Goal: Browse casually

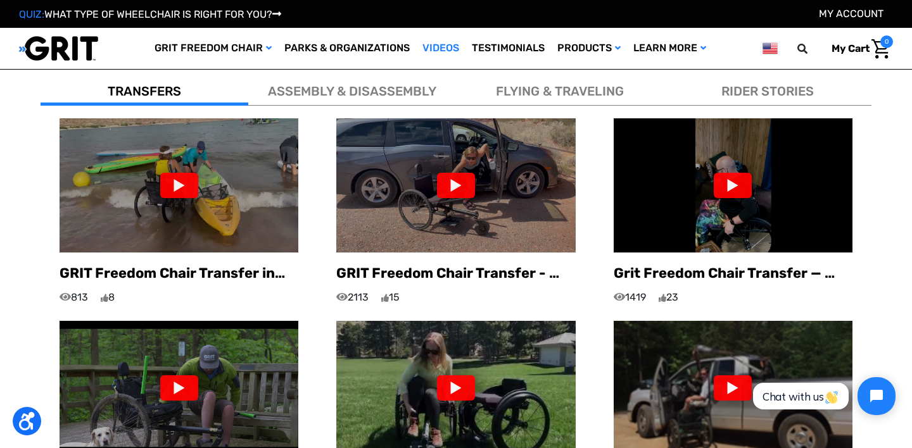
scroll to position [751, 0]
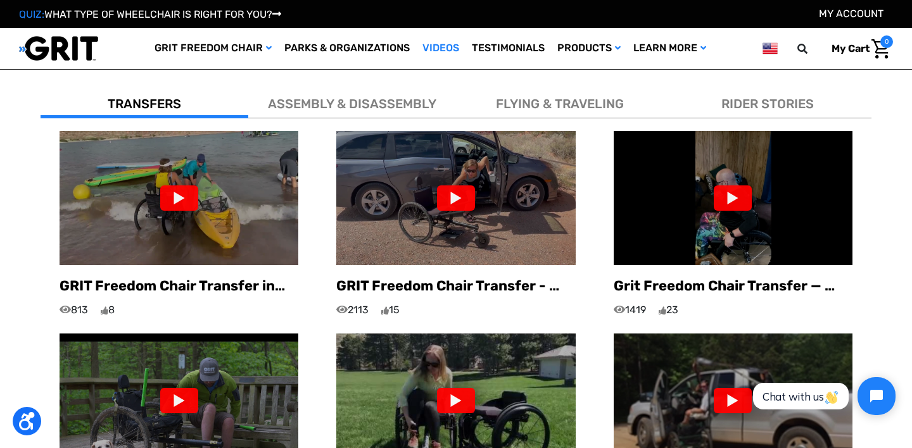
click at [567, 84] on div "FLYING & TRAVELING" at bounding box center [560, 101] width 208 height 34
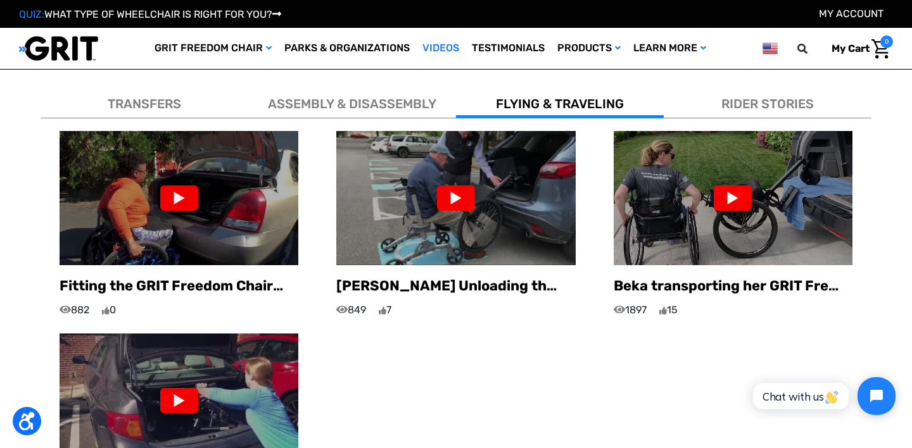
scroll to position [852, 0]
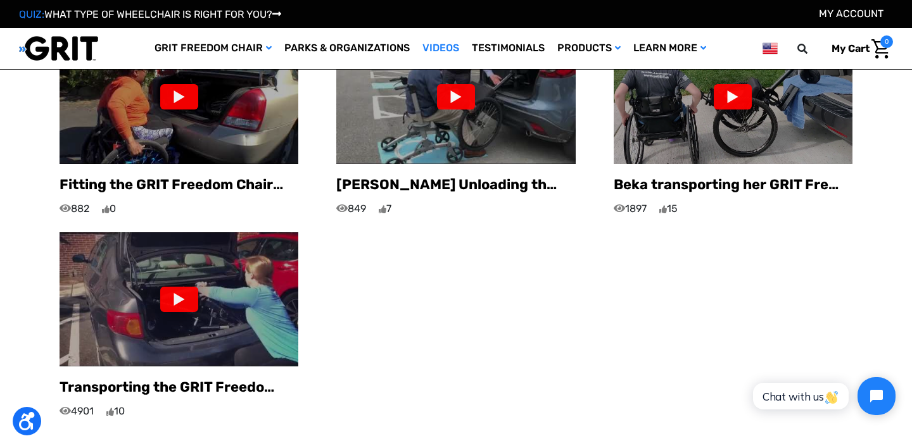
click at [222, 319] on img at bounding box center [179, 299] width 239 height 134
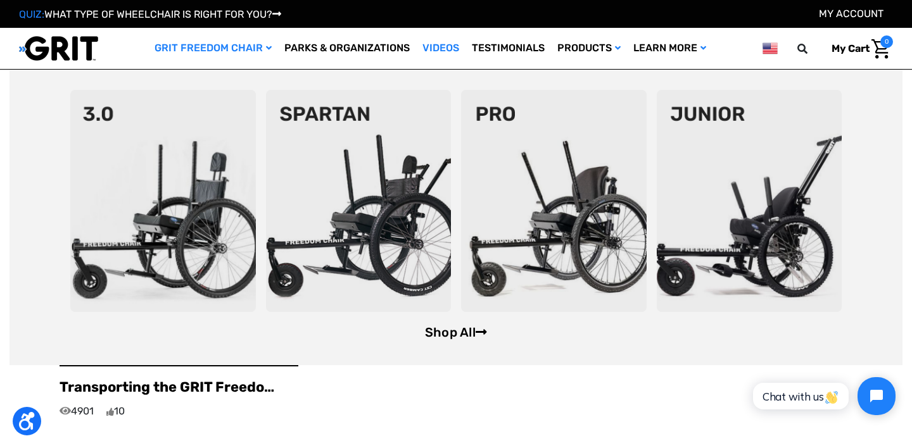
click at [464, 327] on link "Shop All" at bounding box center [456, 332] width 62 height 15
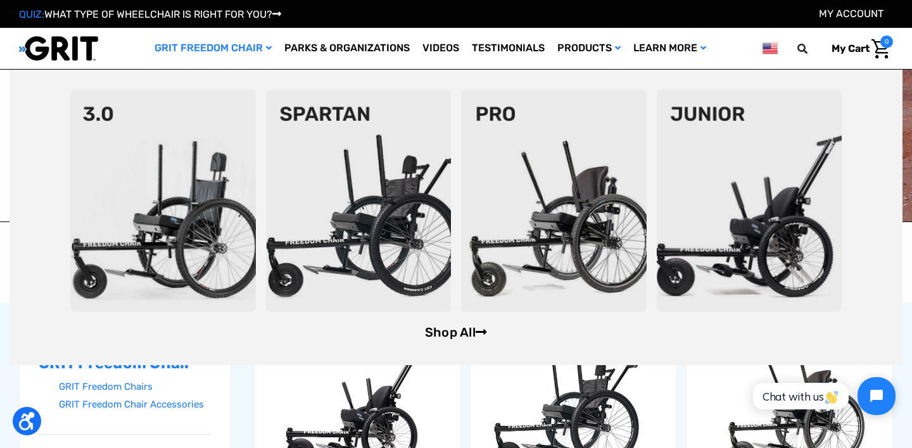
click at [464, 327] on link "Shop All" at bounding box center [456, 332] width 62 height 15
click at [434, 330] on link "Shop All" at bounding box center [456, 332] width 62 height 15
